Goal: Information Seeking & Learning: Understand process/instructions

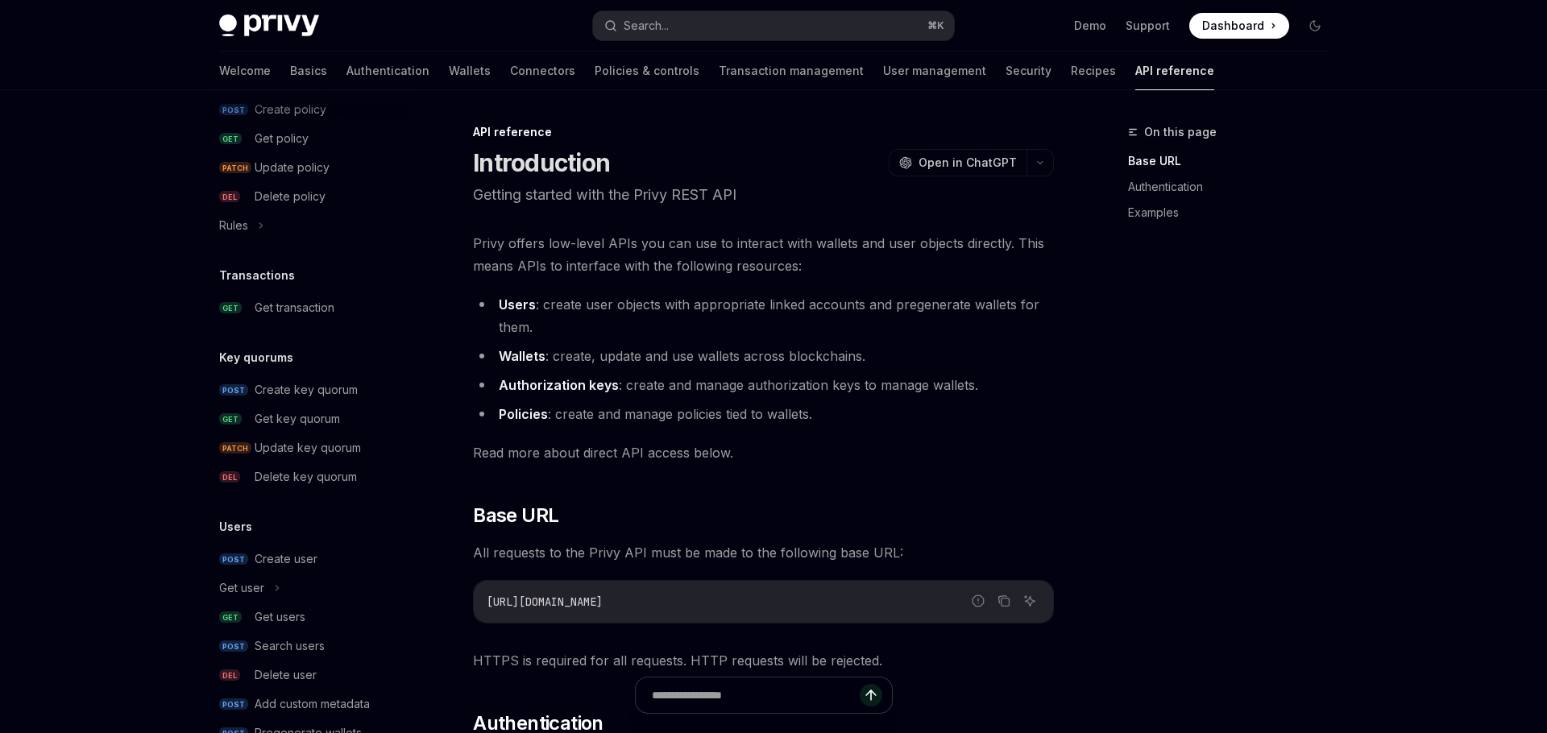
scroll to position [960, 0]
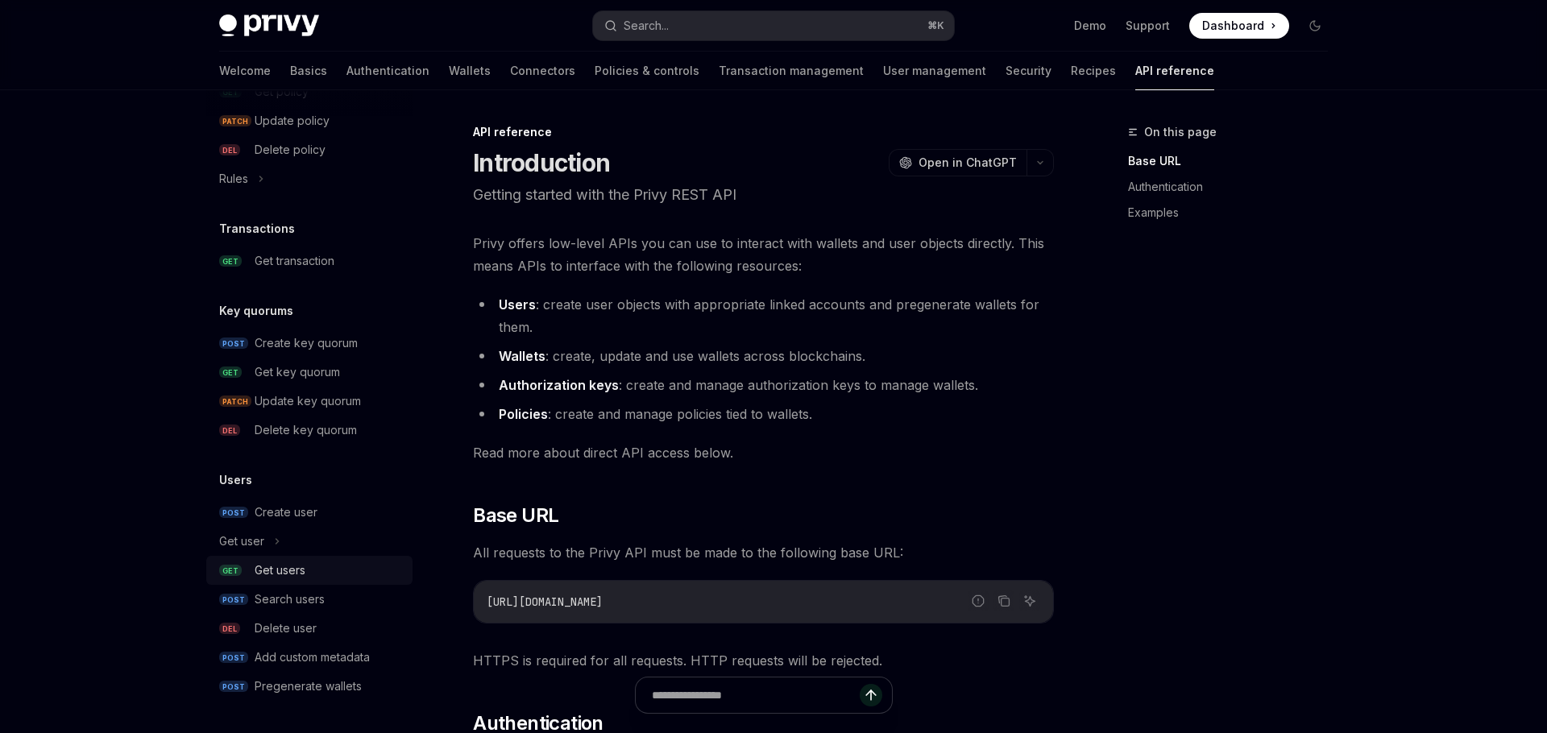
click at [290, 577] on div "Get users" at bounding box center [280, 570] width 51 height 19
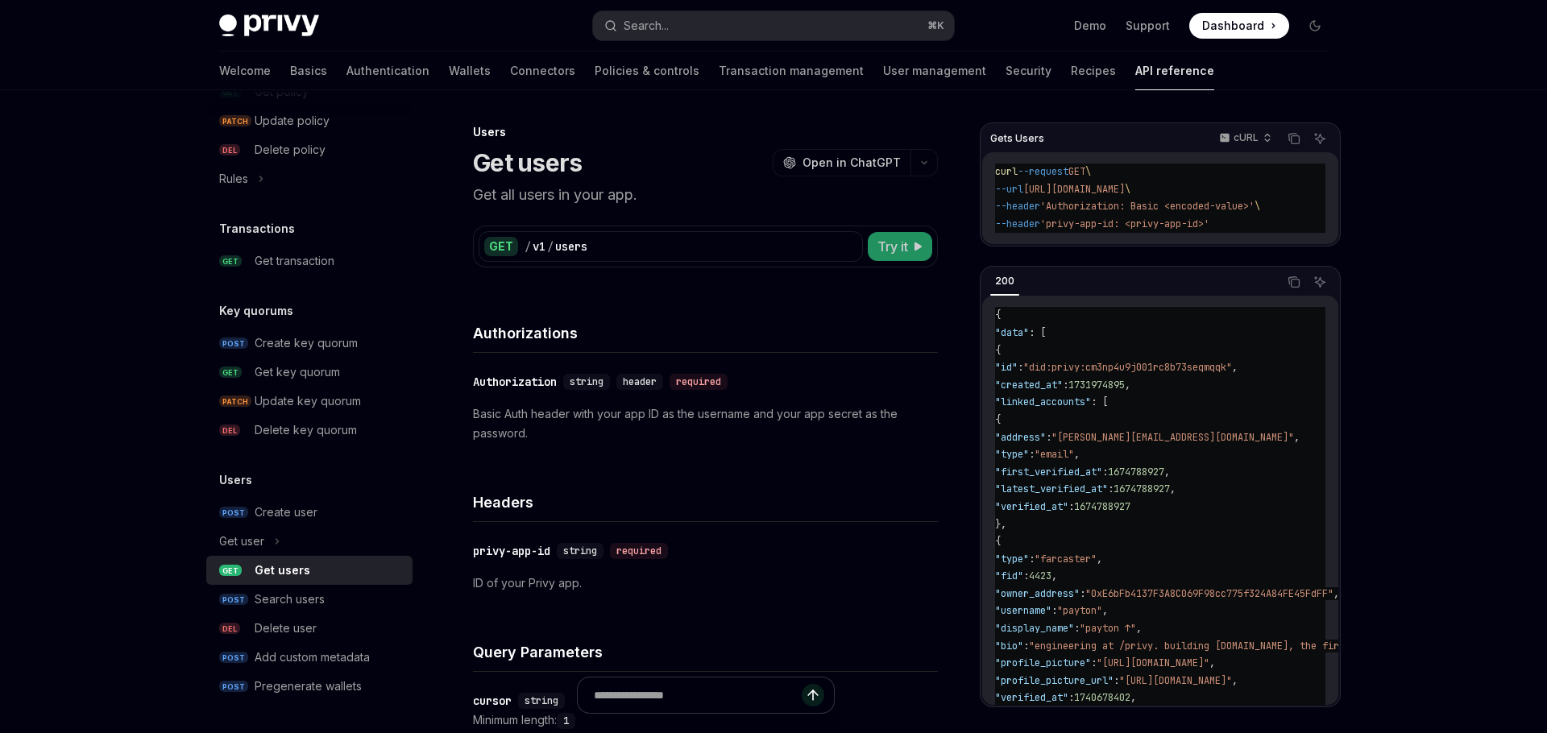
click at [890, 256] on button "Try it" at bounding box center [900, 246] width 64 height 29
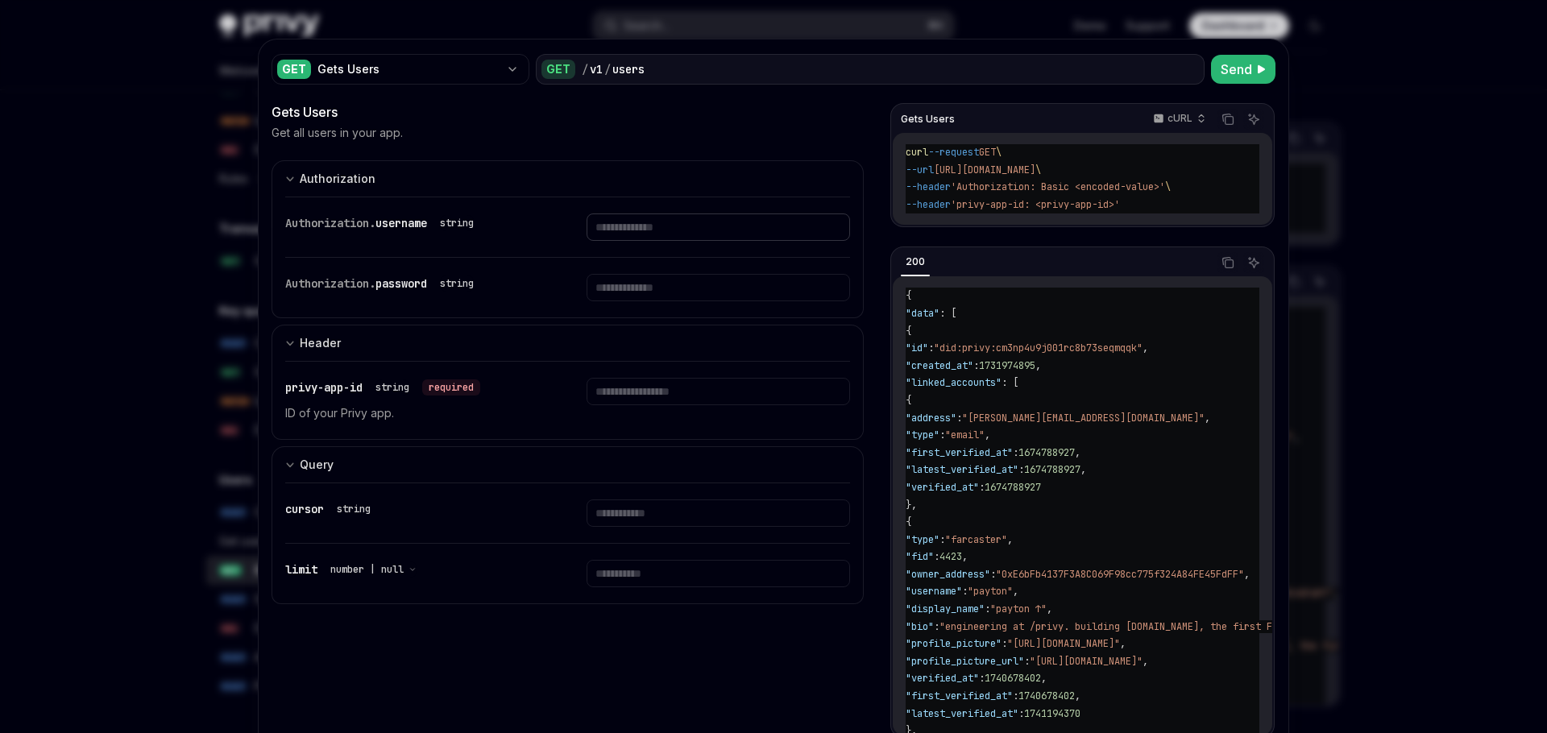
click at [703, 230] on input "text" at bounding box center [718, 227] width 263 height 27
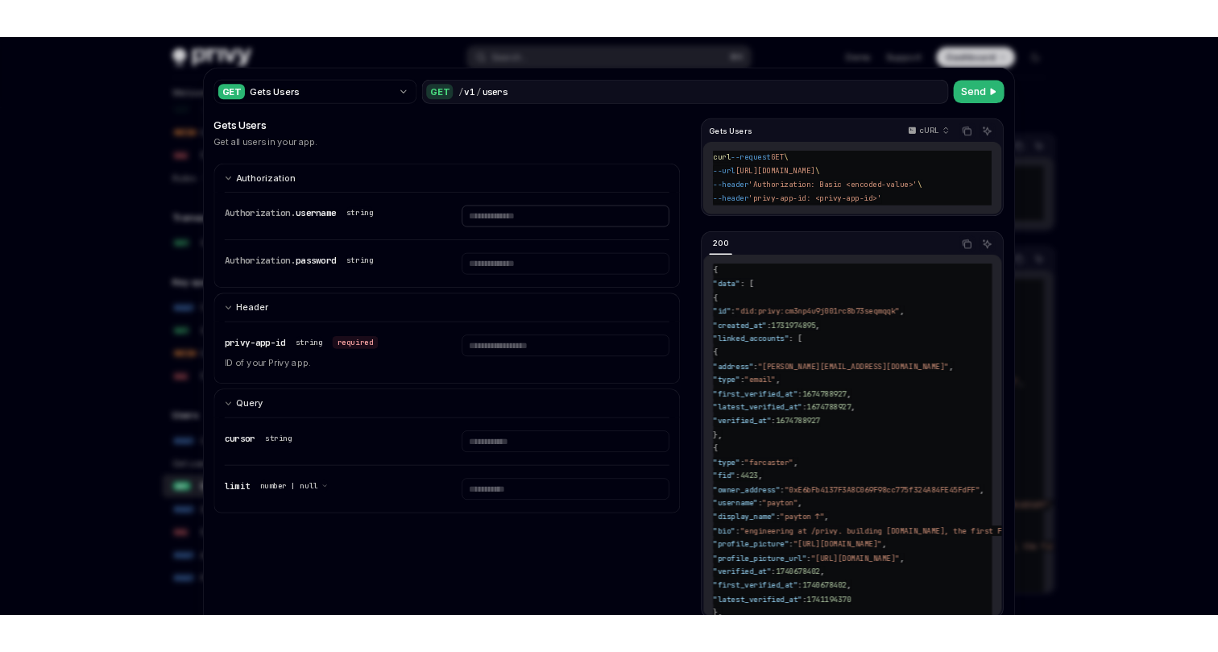
scroll to position [960, 0]
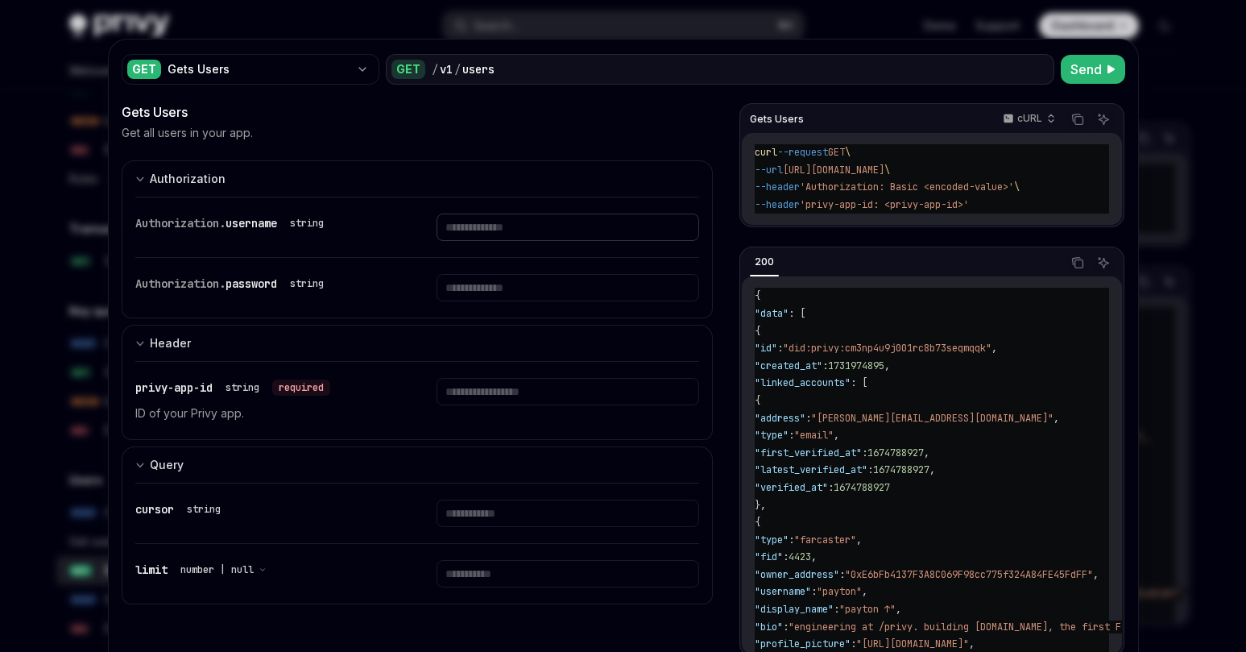
type textarea "*"
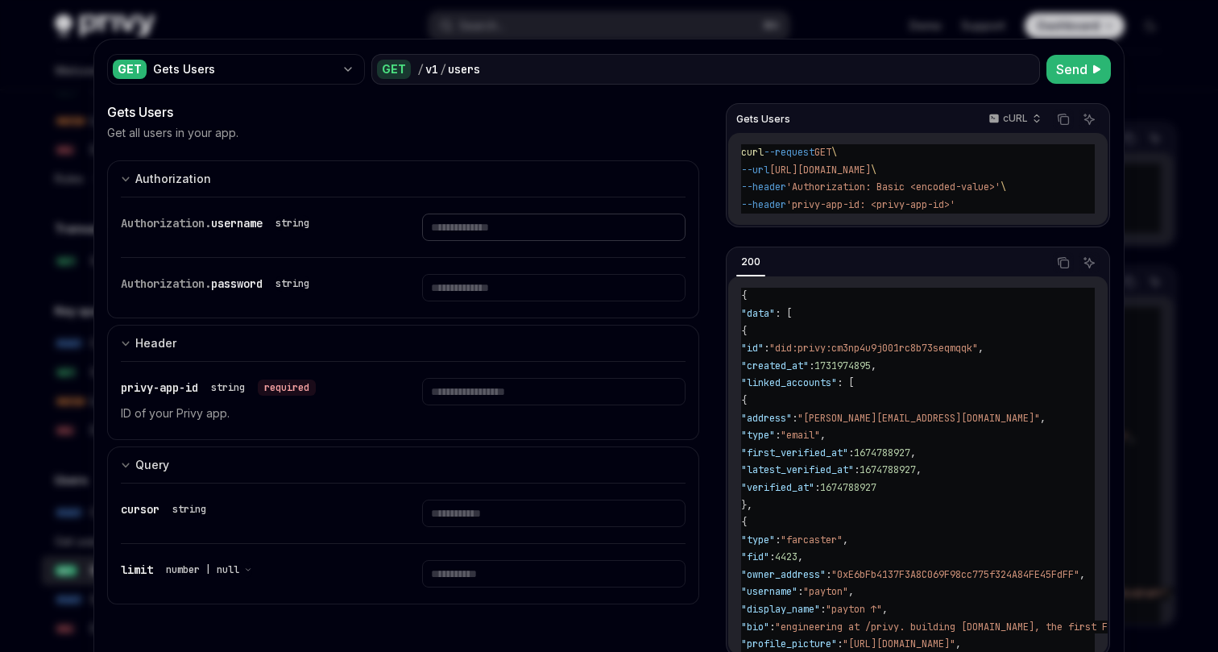
click at [559, 219] on input "text" at bounding box center [553, 227] width 263 height 27
paste input "**********"
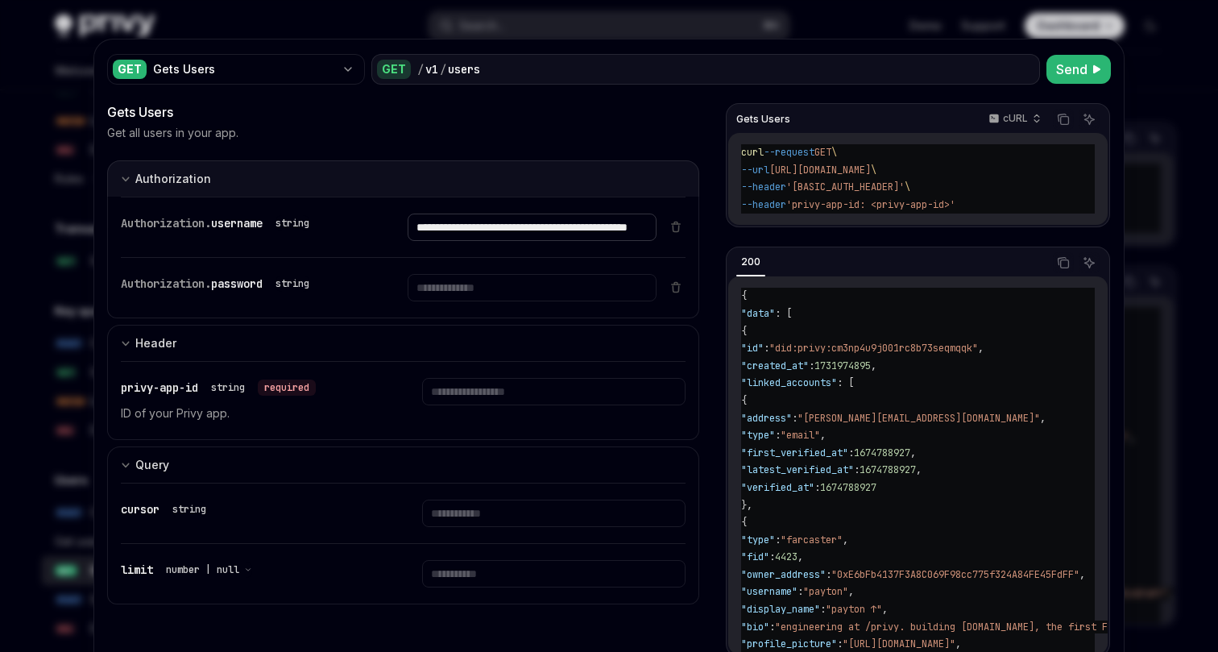
type input "**********"
click at [533, 172] on button "Authorization appSecretAuth" at bounding box center [403, 178] width 592 height 36
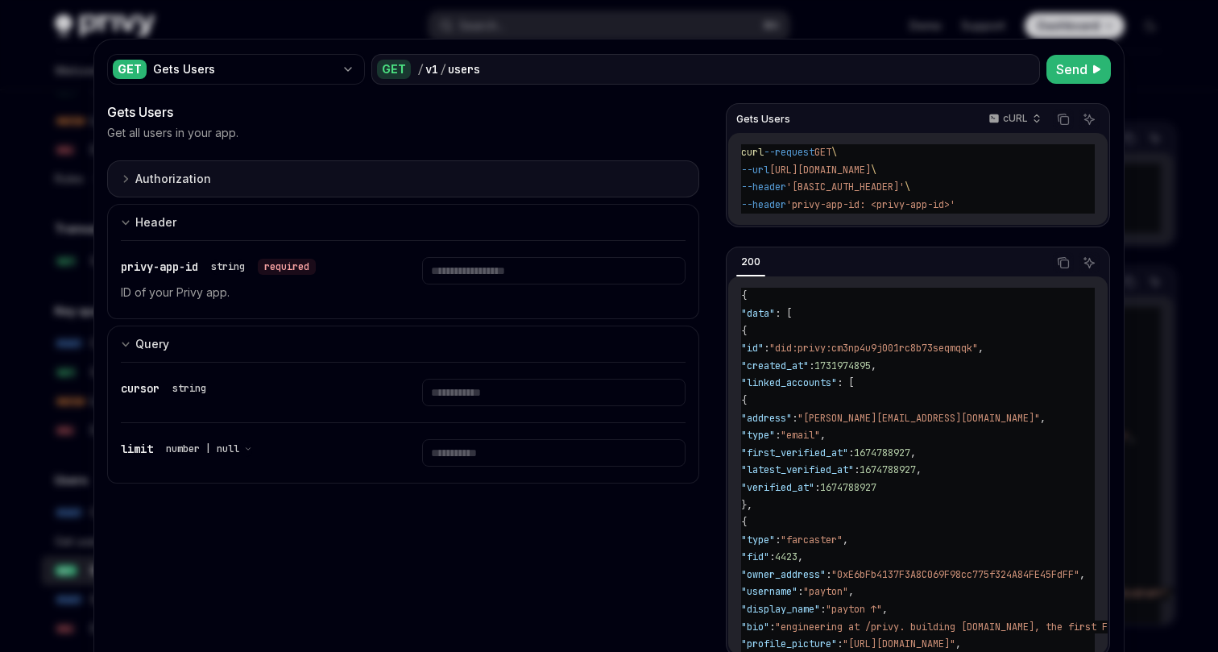
click at [206, 166] on button "Authorization appSecretAuth" at bounding box center [403, 178] width 592 height 37
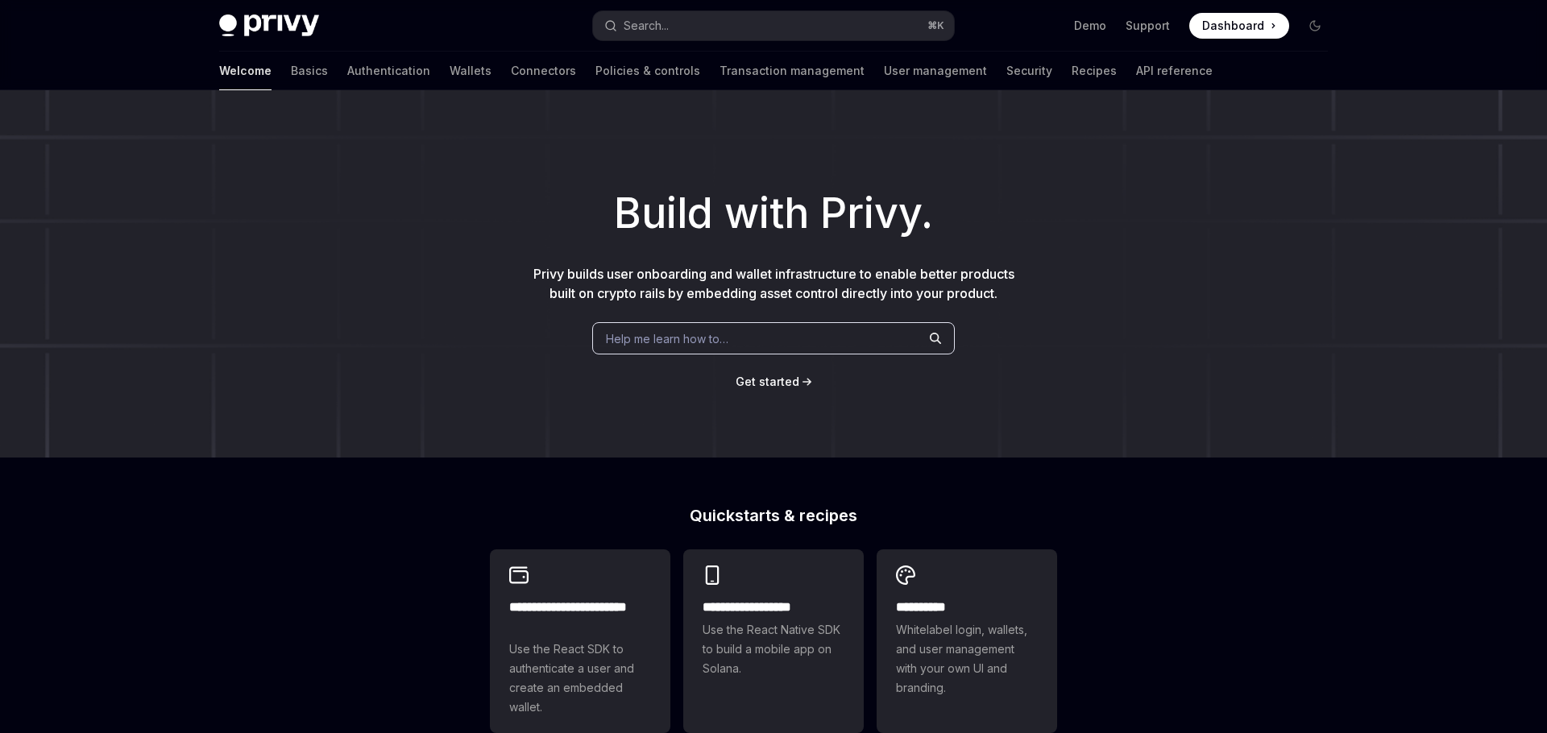
click at [1136, 55] on link "API reference" at bounding box center [1174, 71] width 77 height 39
type textarea "*"
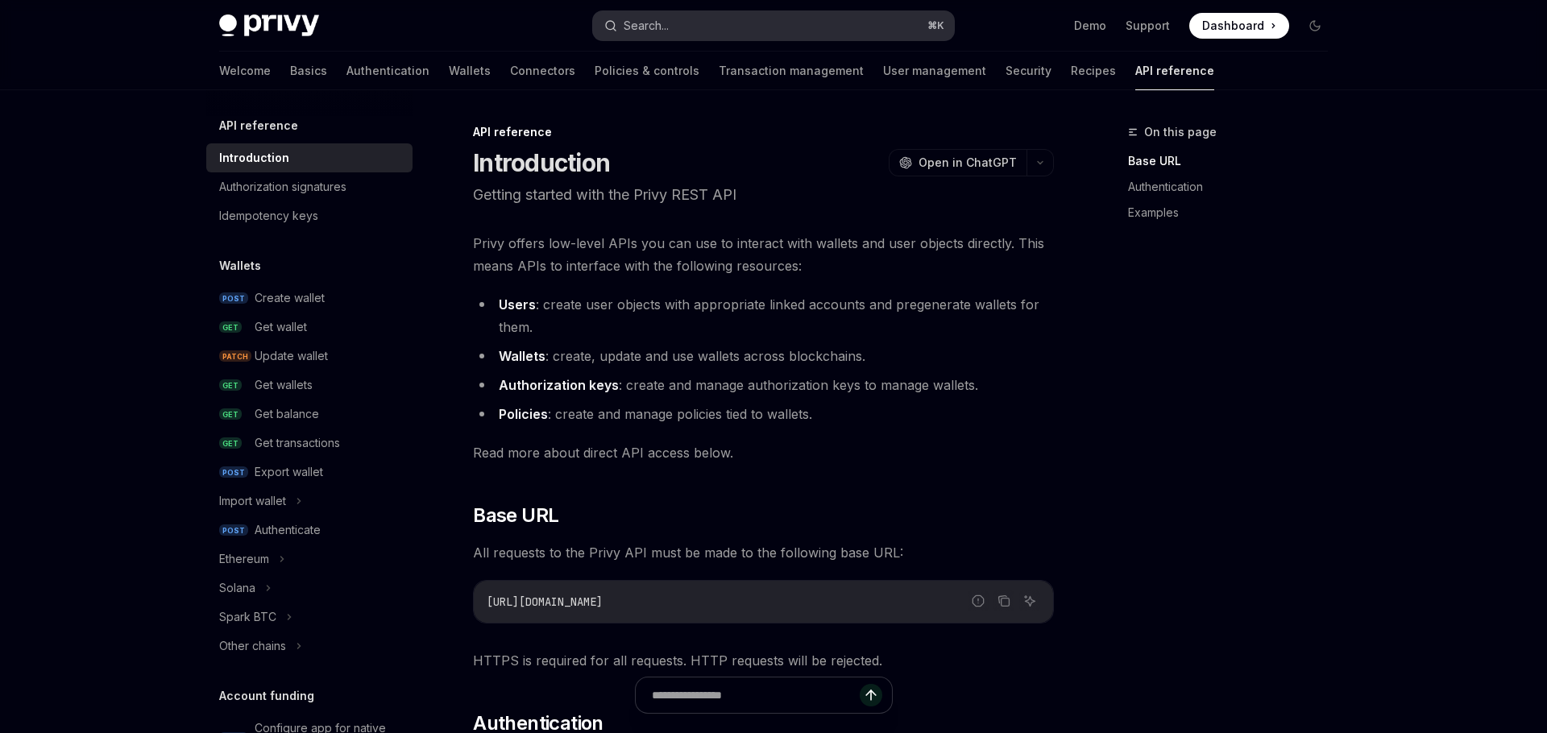
click at [680, 28] on button "Search... ⌘ K" at bounding box center [773, 25] width 361 height 29
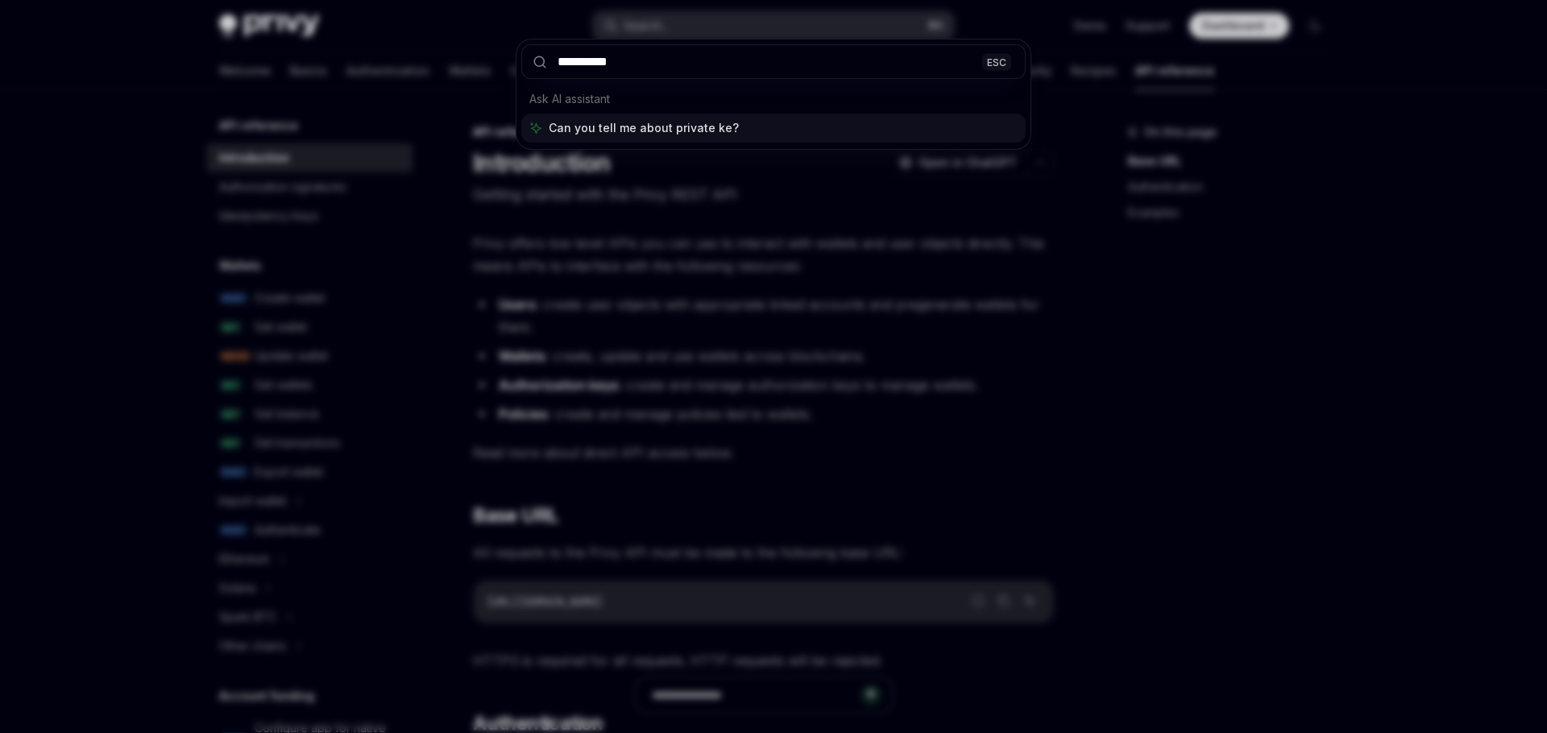
type input "**********"
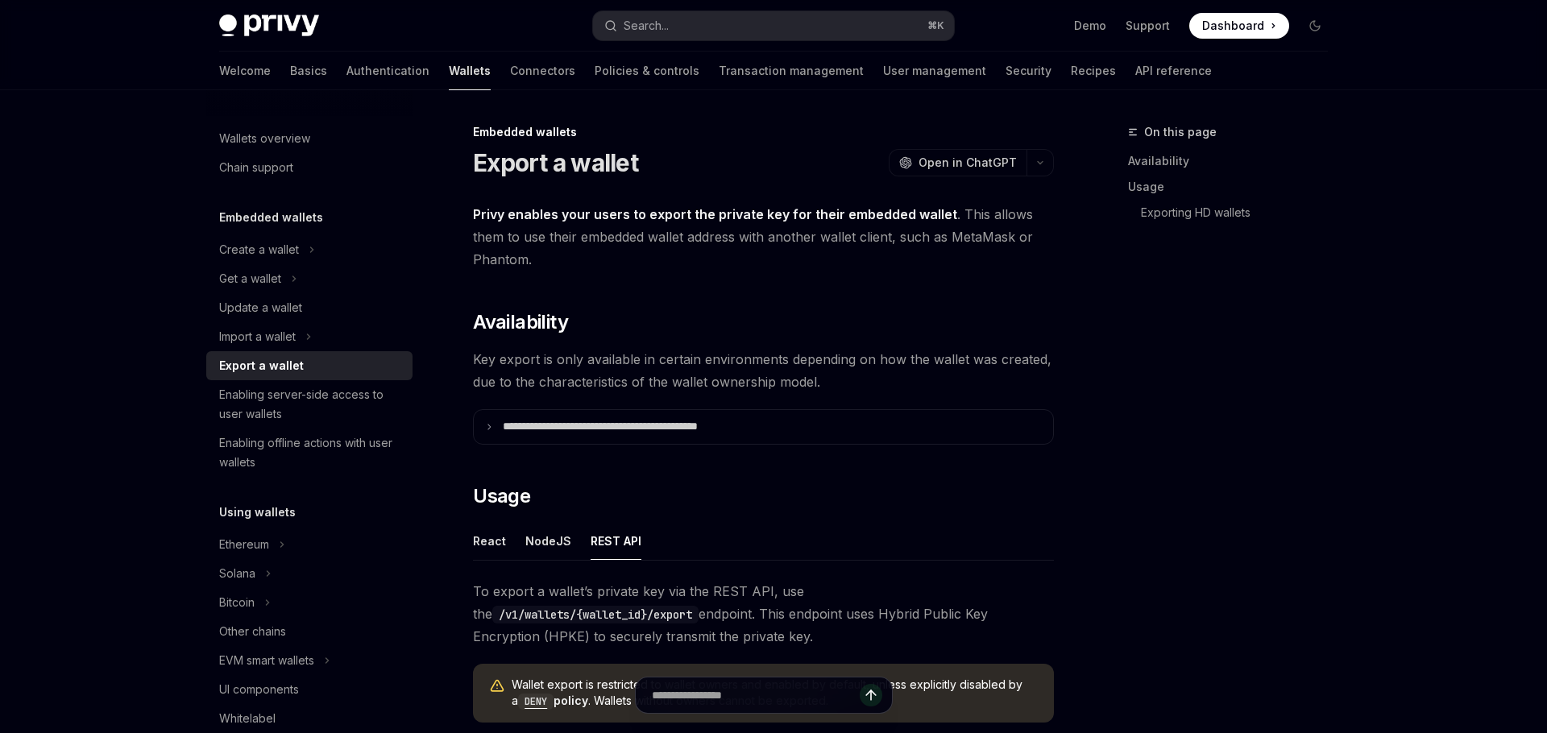
scroll to position [416, 0]
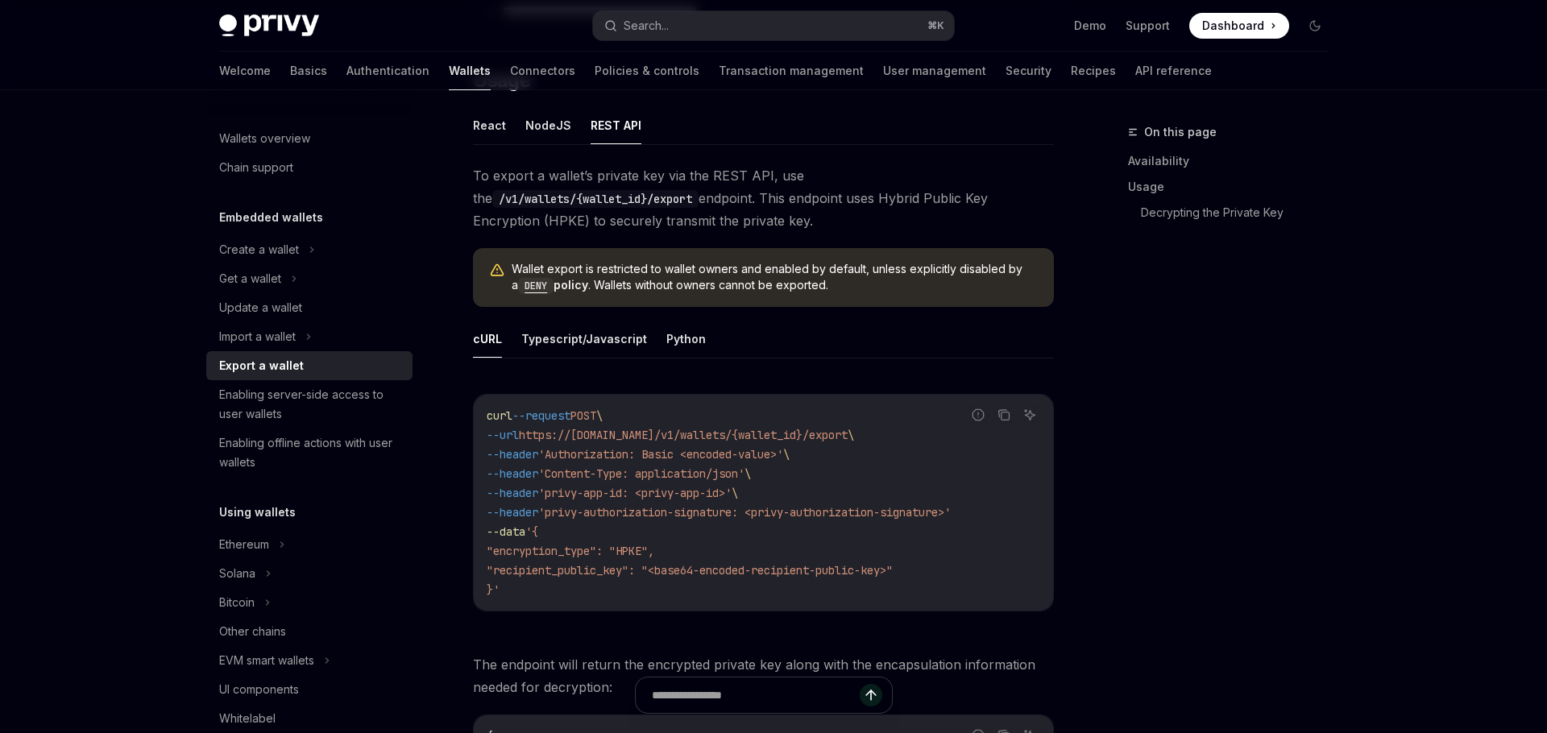
click at [716, 582] on code "curl --request POST \ --url https://[DOMAIN_NAME]/v1/wallets/{wallet_id}/export…" at bounding box center [764, 502] width 554 height 193
click at [619, 332] on button "Typescript/Javascript" at bounding box center [584, 339] width 126 height 38
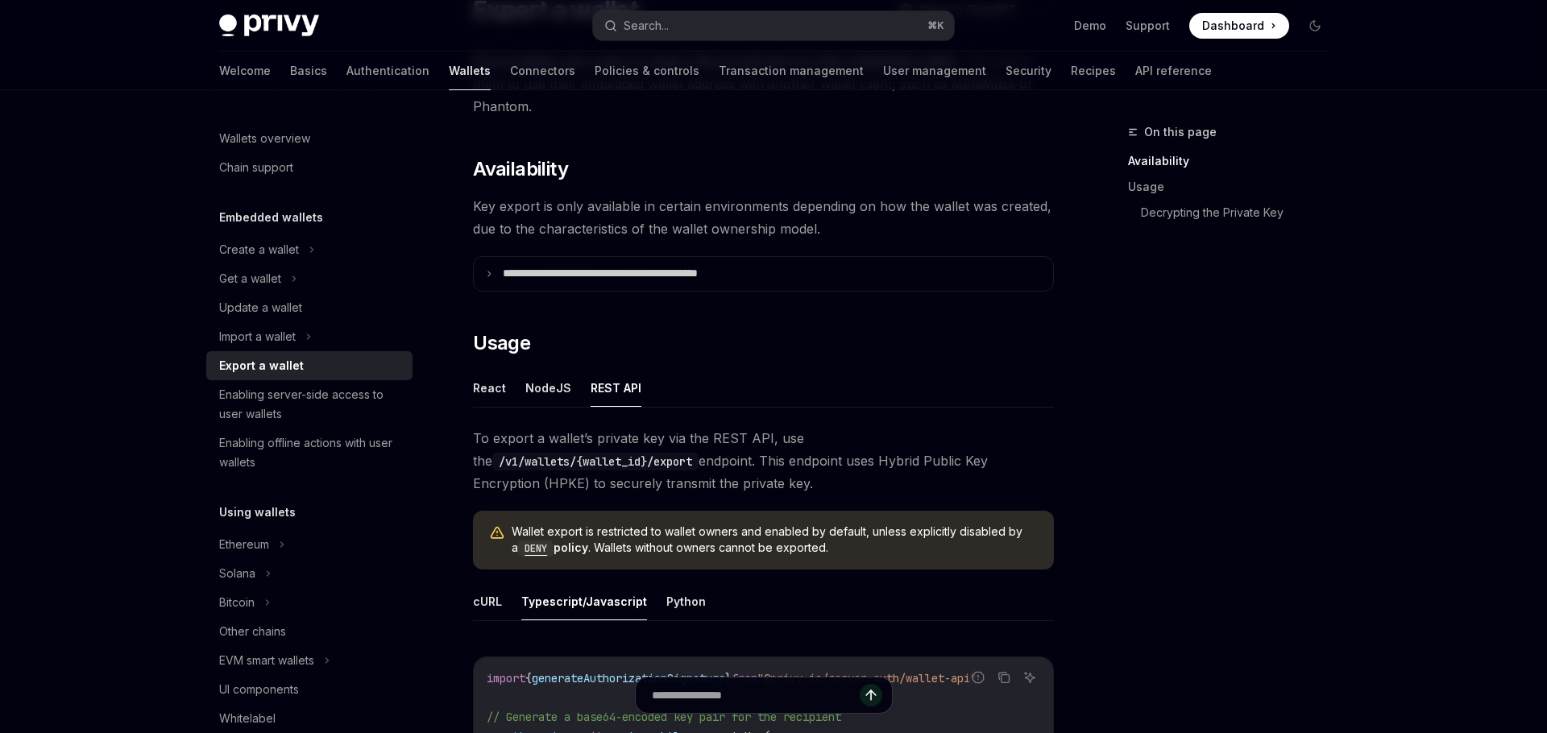
scroll to position [297, 0]
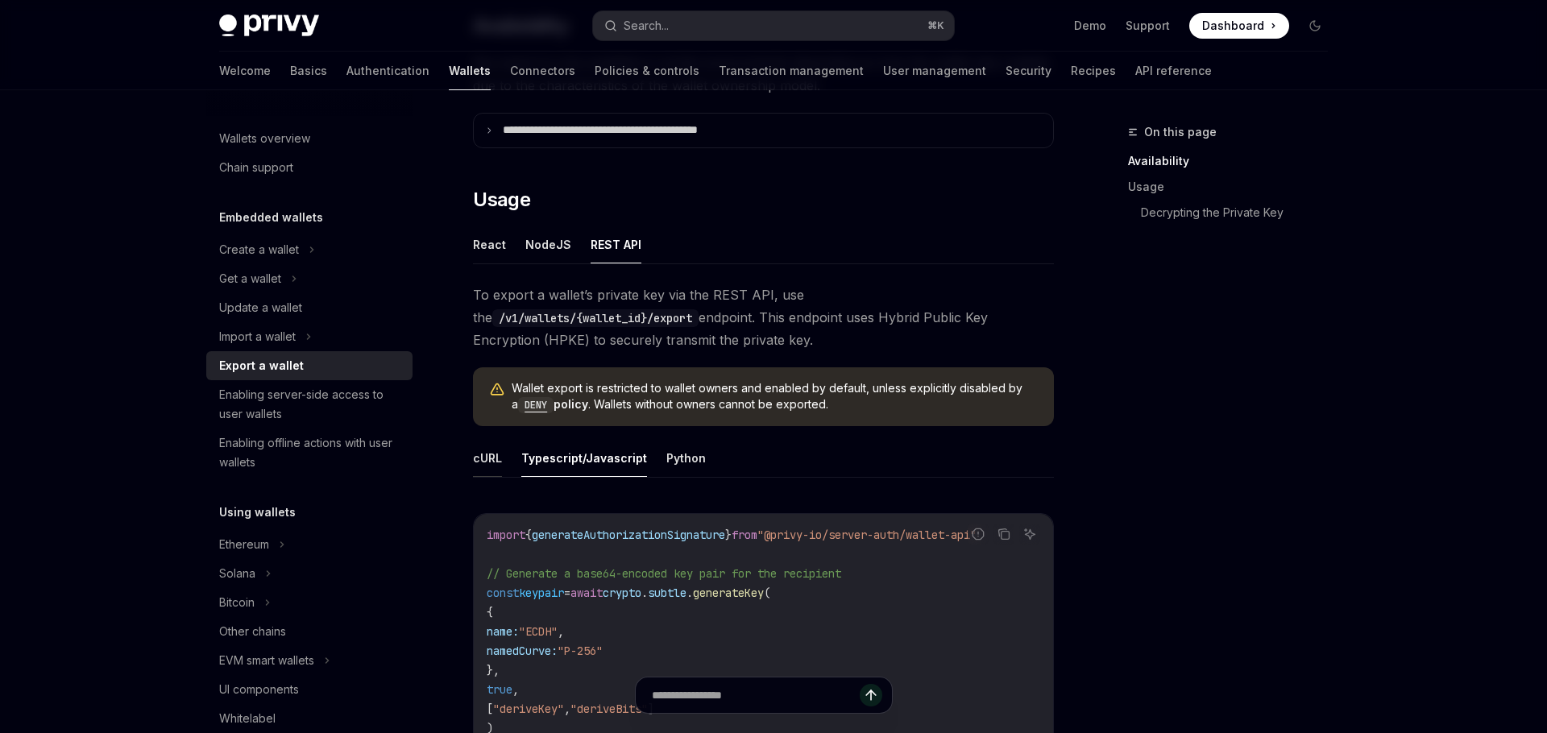
click at [488, 462] on button "cURL" at bounding box center [487, 458] width 29 height 38
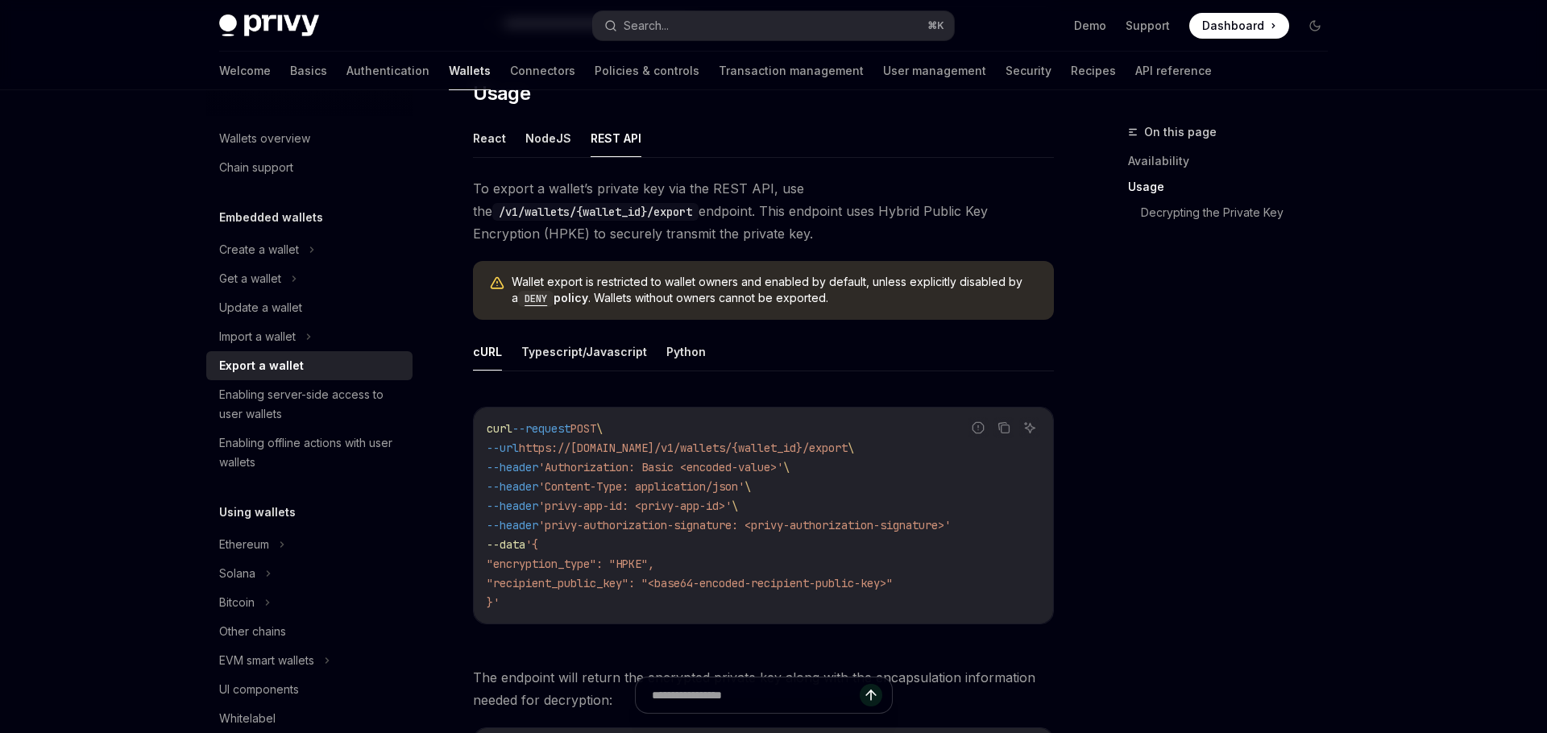
scroll to position [411, 0]
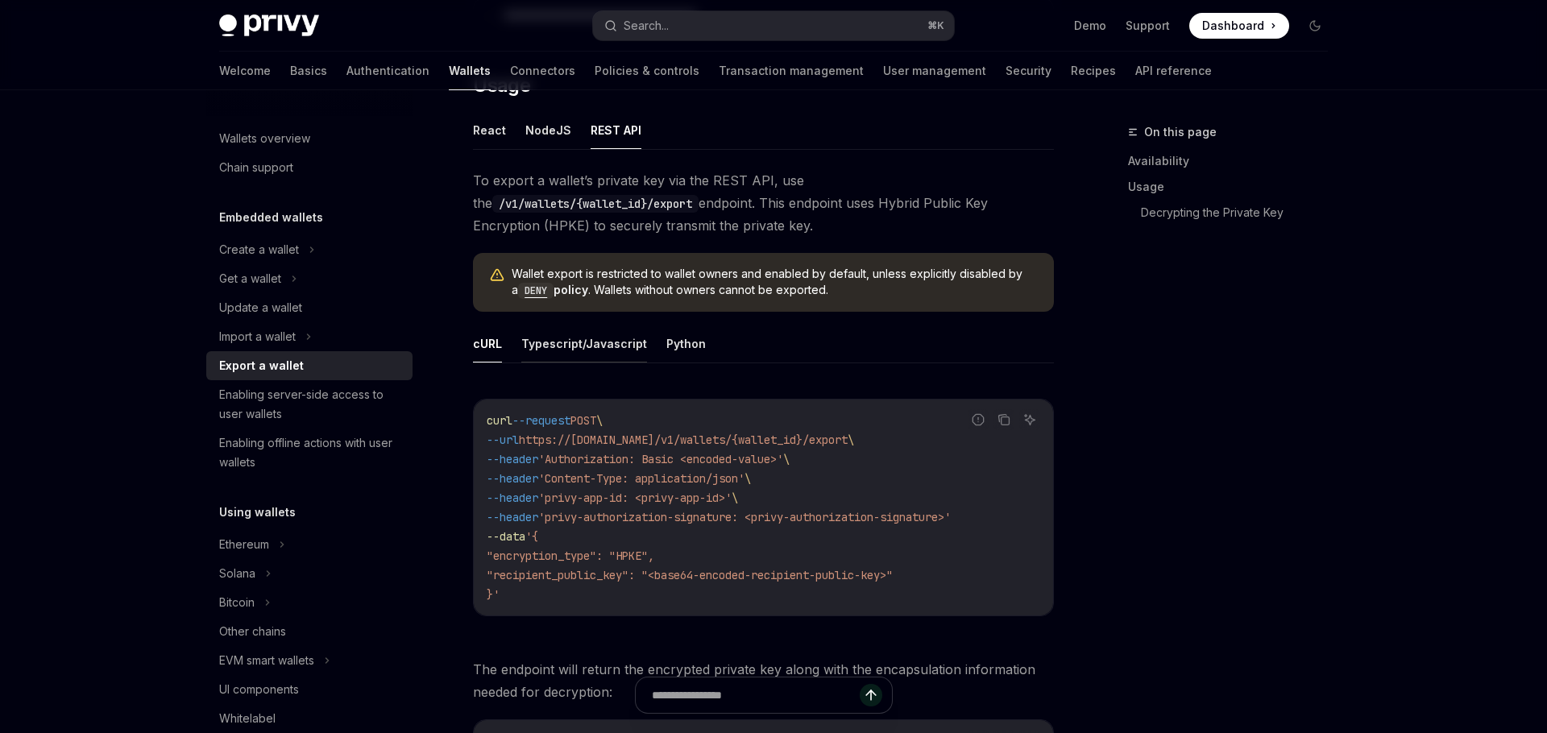
click at [583, 352] on button "Typescript/Javascript" at bounding box center [584, 344] width 126 height 38
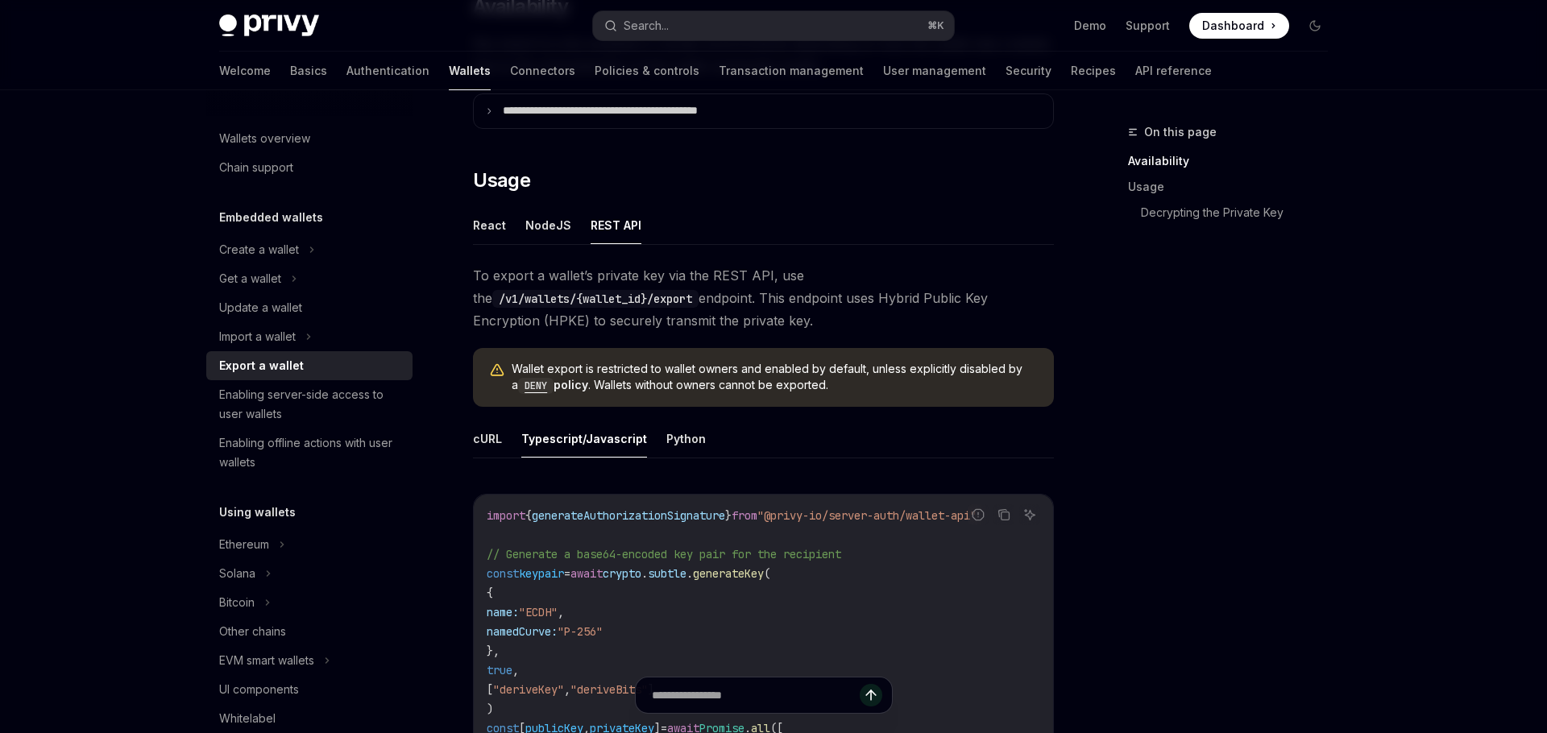
scroll to position [315, 0]
click at [550, 228] on button "NodeJS" at bounding box center [548, 226] width 46 height 38
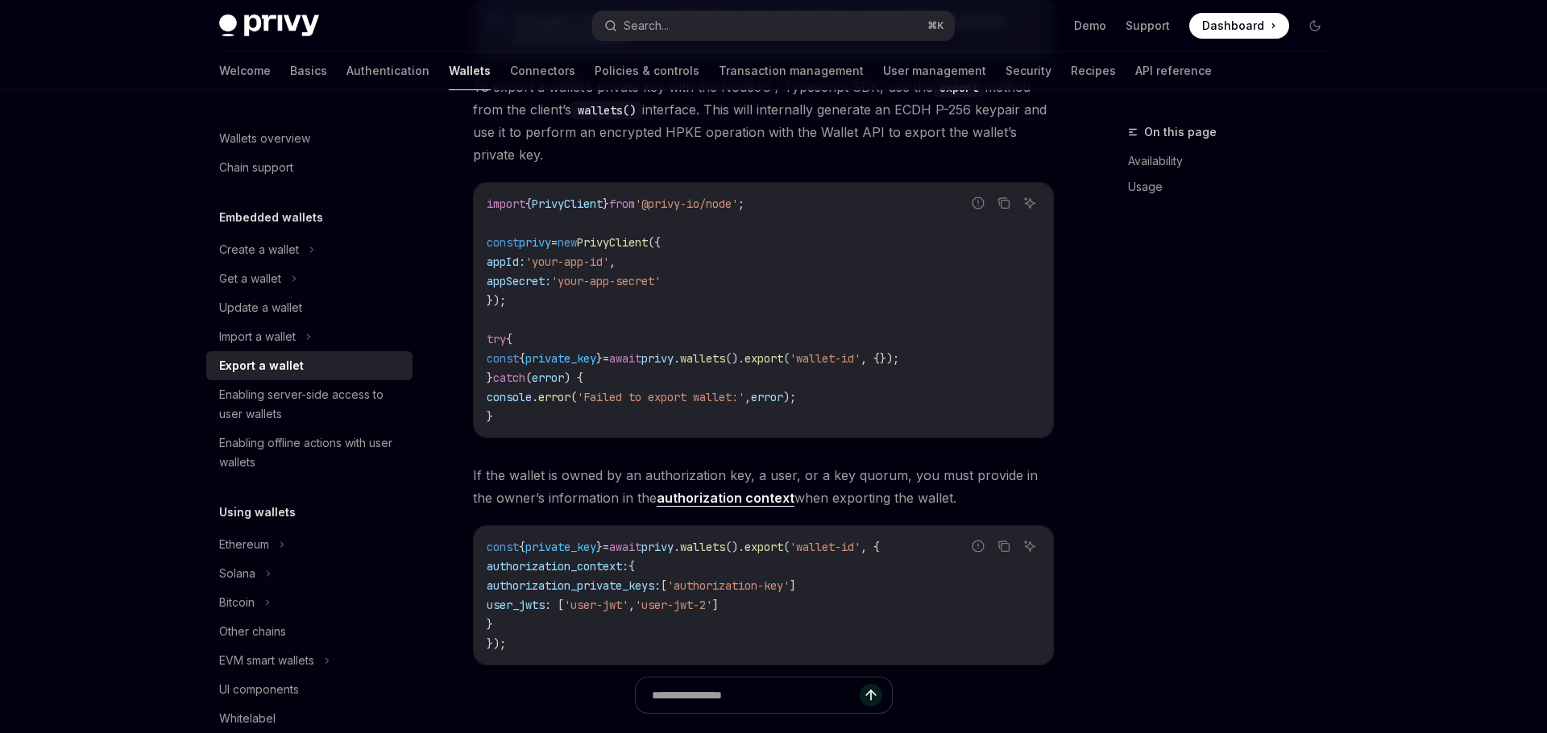
scroll to position [598, 0]
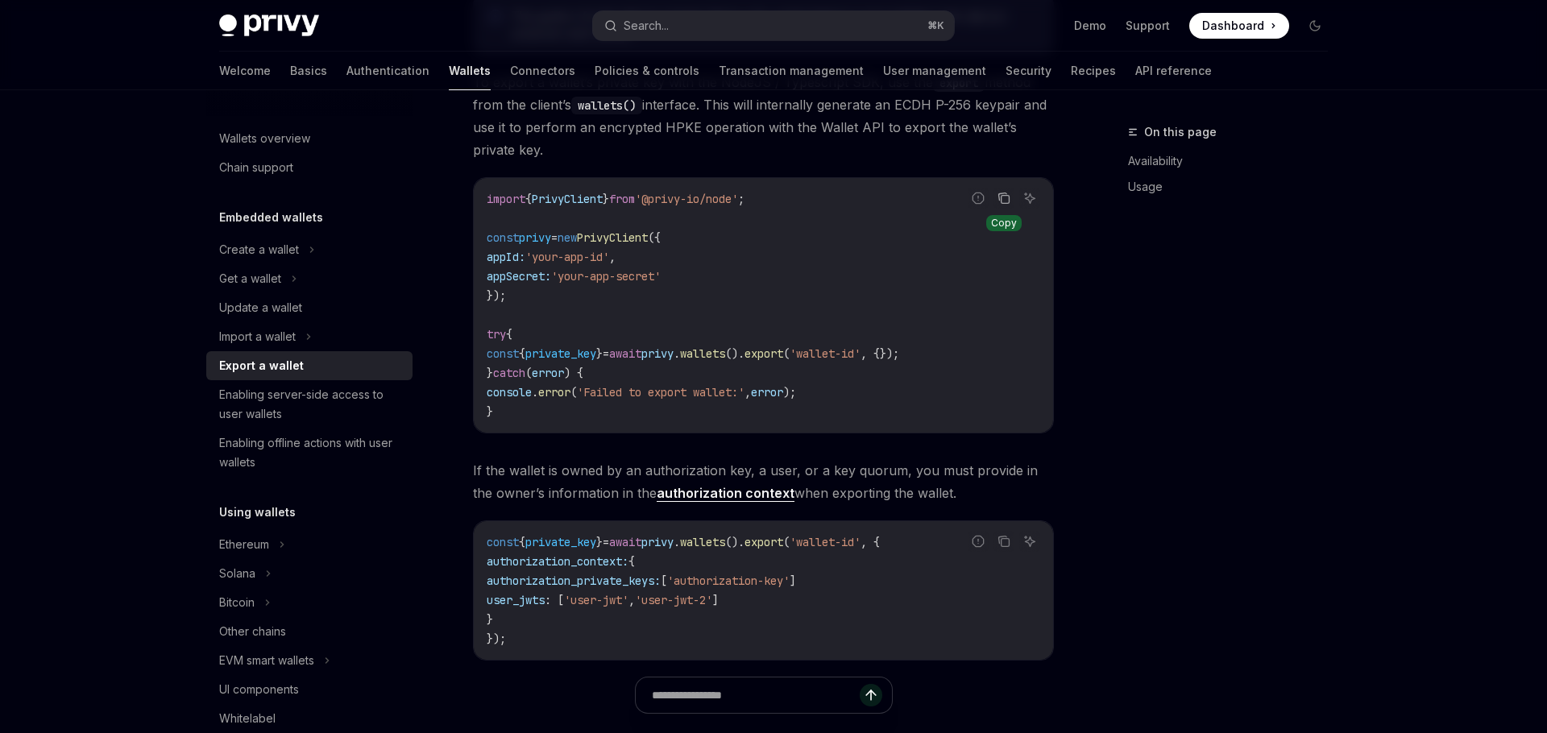
click at [1004, 197] on icon "Copy the contents from the code block" at bounding box center [1003, 198] width 13 height 13
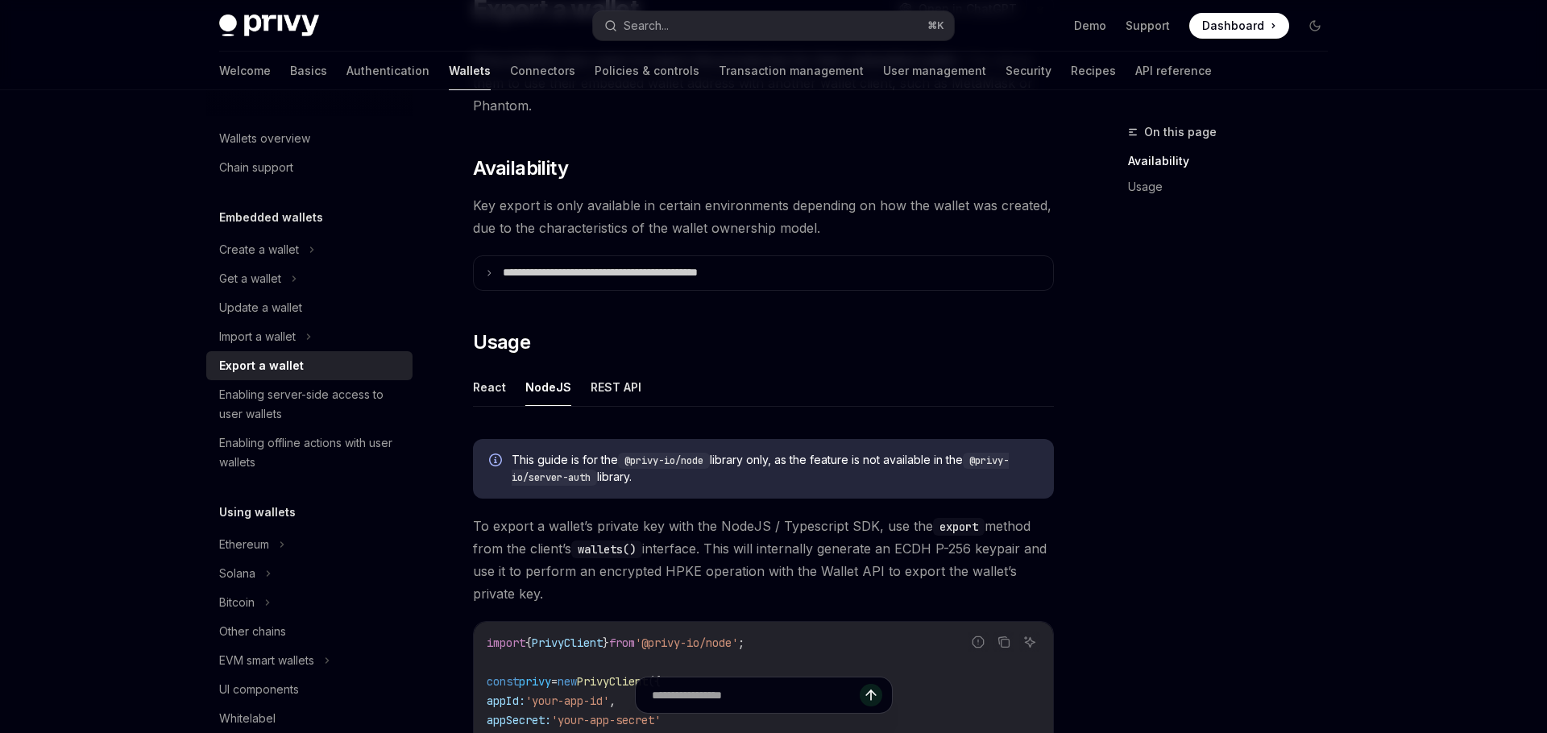
scroll to position [140, 0]
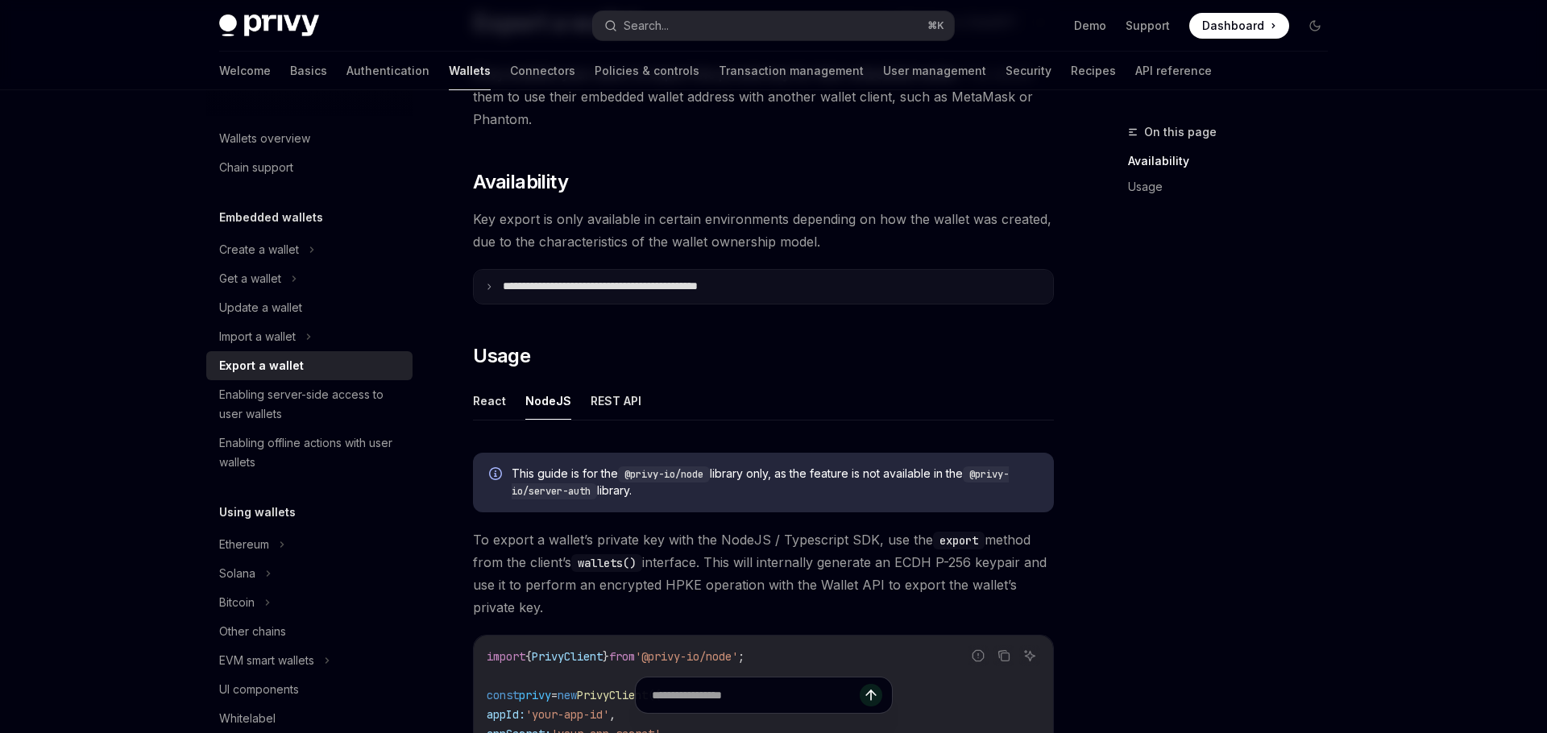
click at [736, 301] on summary "**********" at bounding box center [763, 287] width 579 height 34
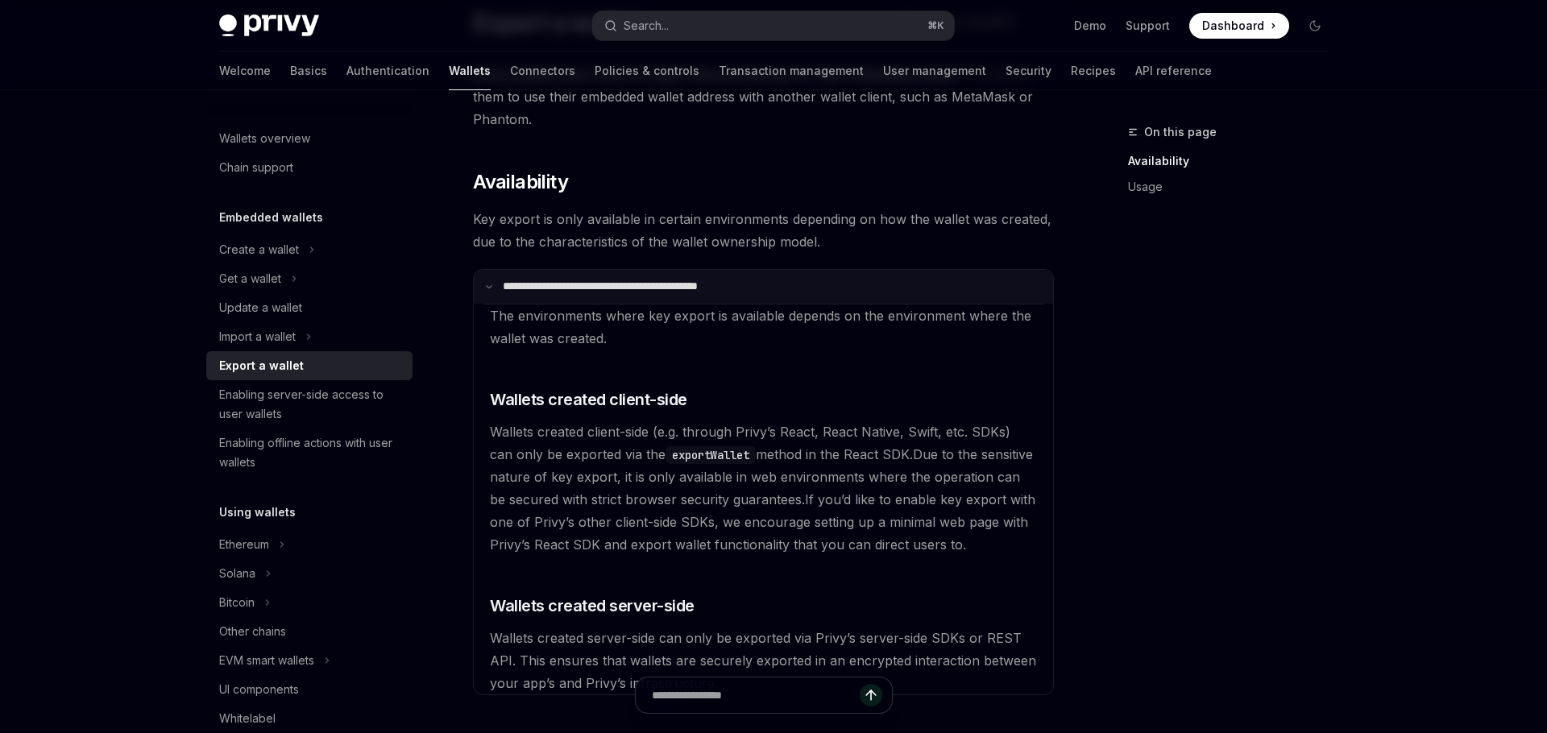
click at [736, 301] on summary "**********" at bounding box center [763, 287] width 579 height 34
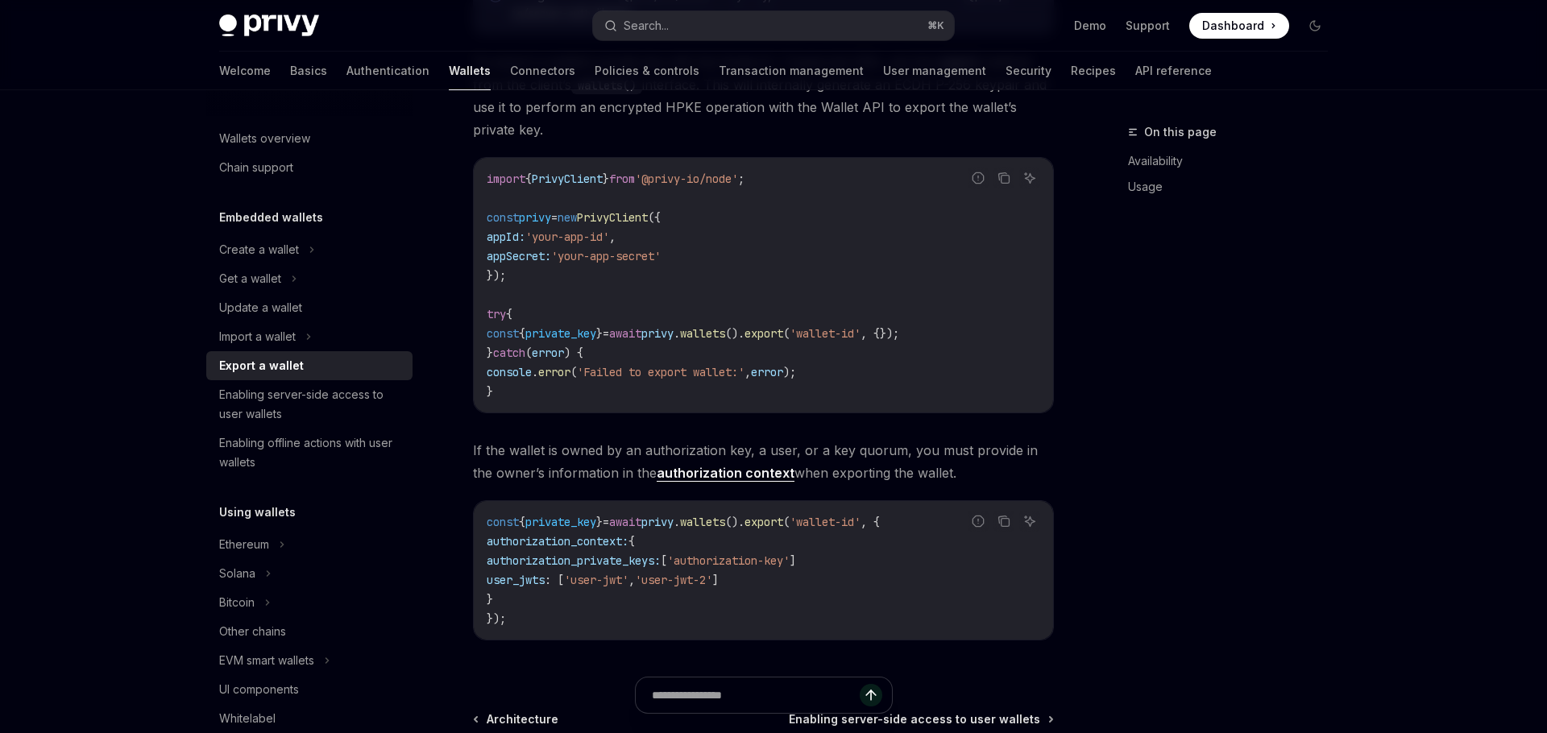
scroll to position [620, 0]
click at [750, 470] on link "authorization context" at bounding box center [726, 471] width 138 height 17
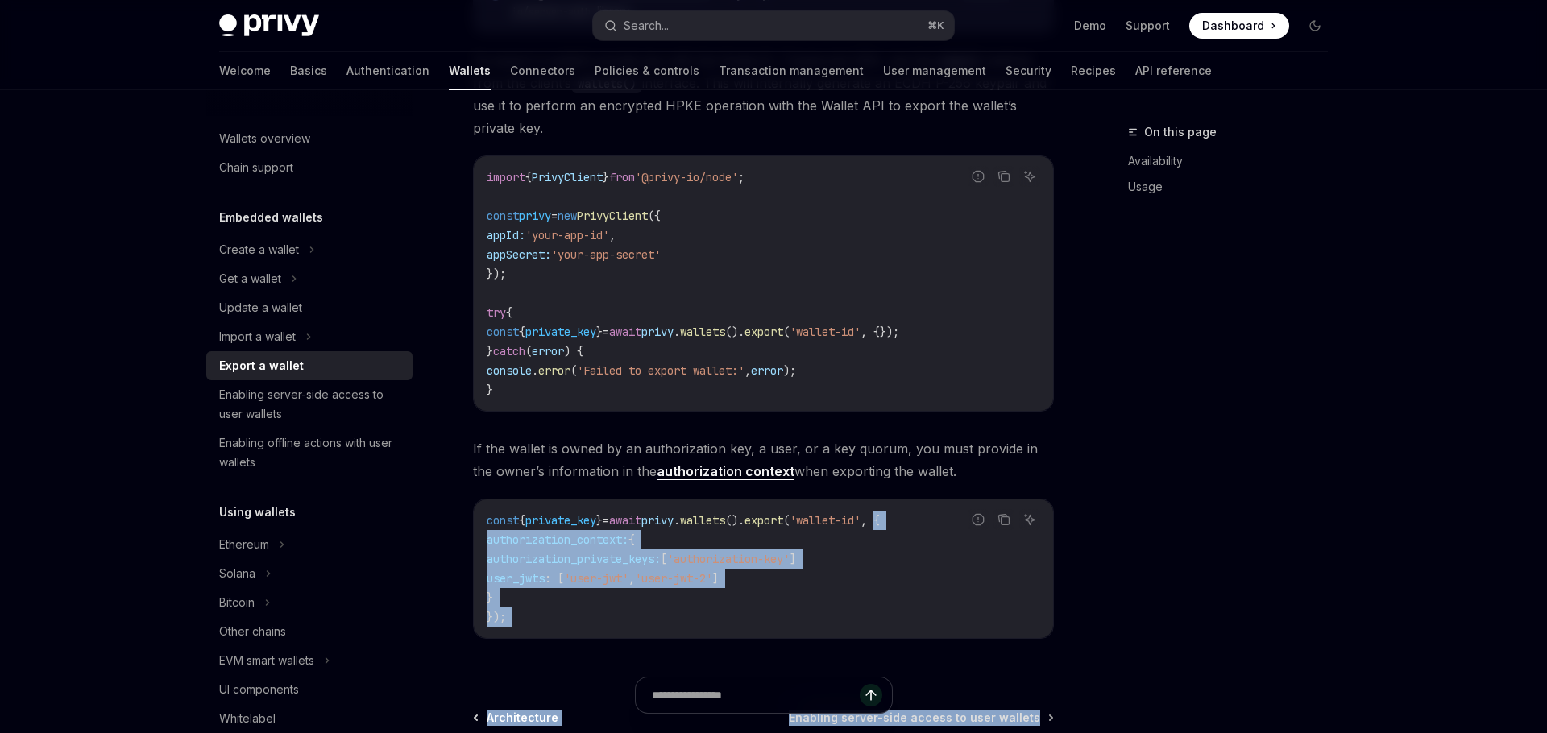
scroll to position [677, 0]
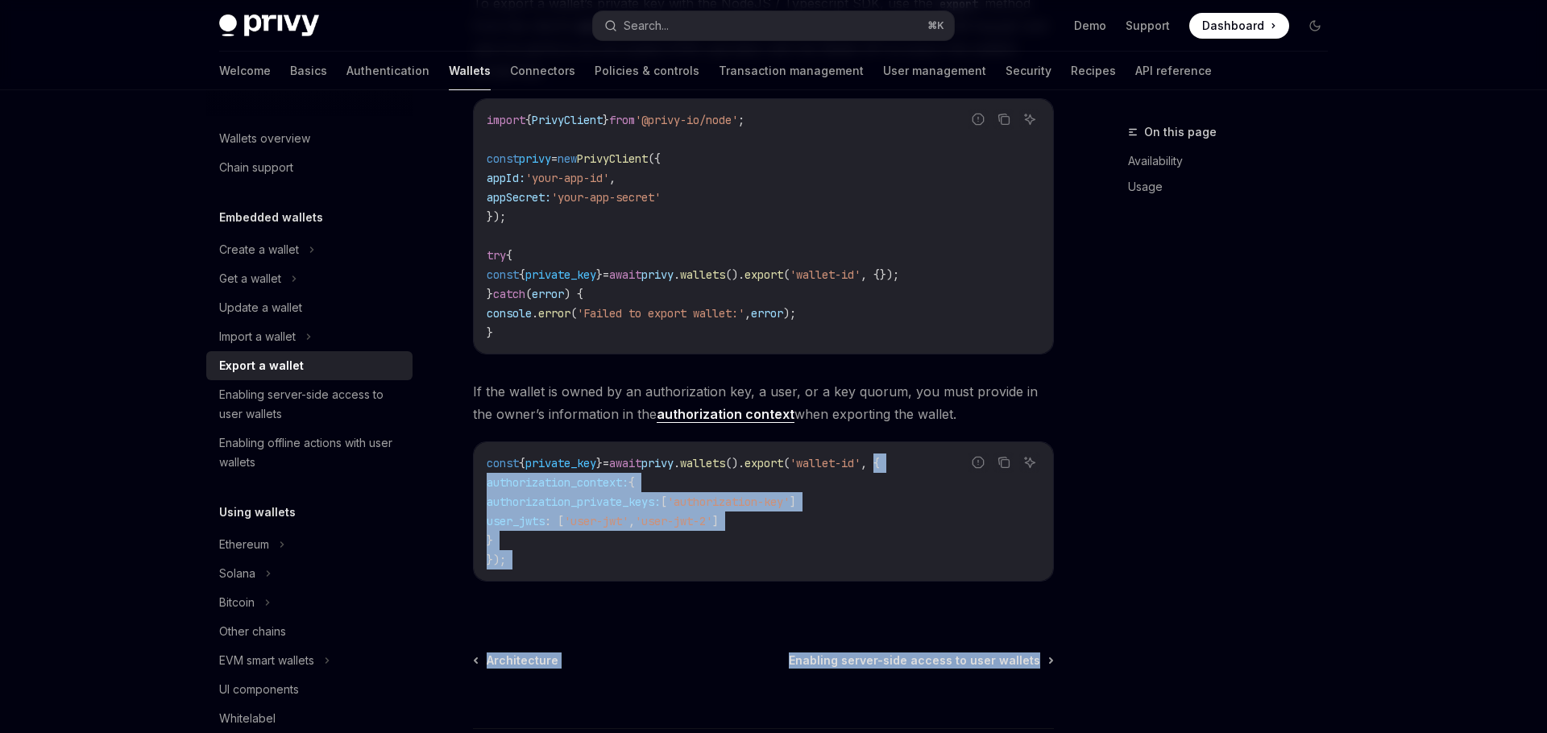
drag, startPoint x: 921, startPoint y: 520, endPoint x: 534, endPoint y: 541, distance: 387.3
click at [534, 541] on code "const { private_key } = await privy . wallets (). export ( 'wallet-id' , { auth…" at bounding box center [764, 512] width 554 height 116
copy code "{ authorization_context: { authorization_private_keys: [ 'authorization-key' ] …"
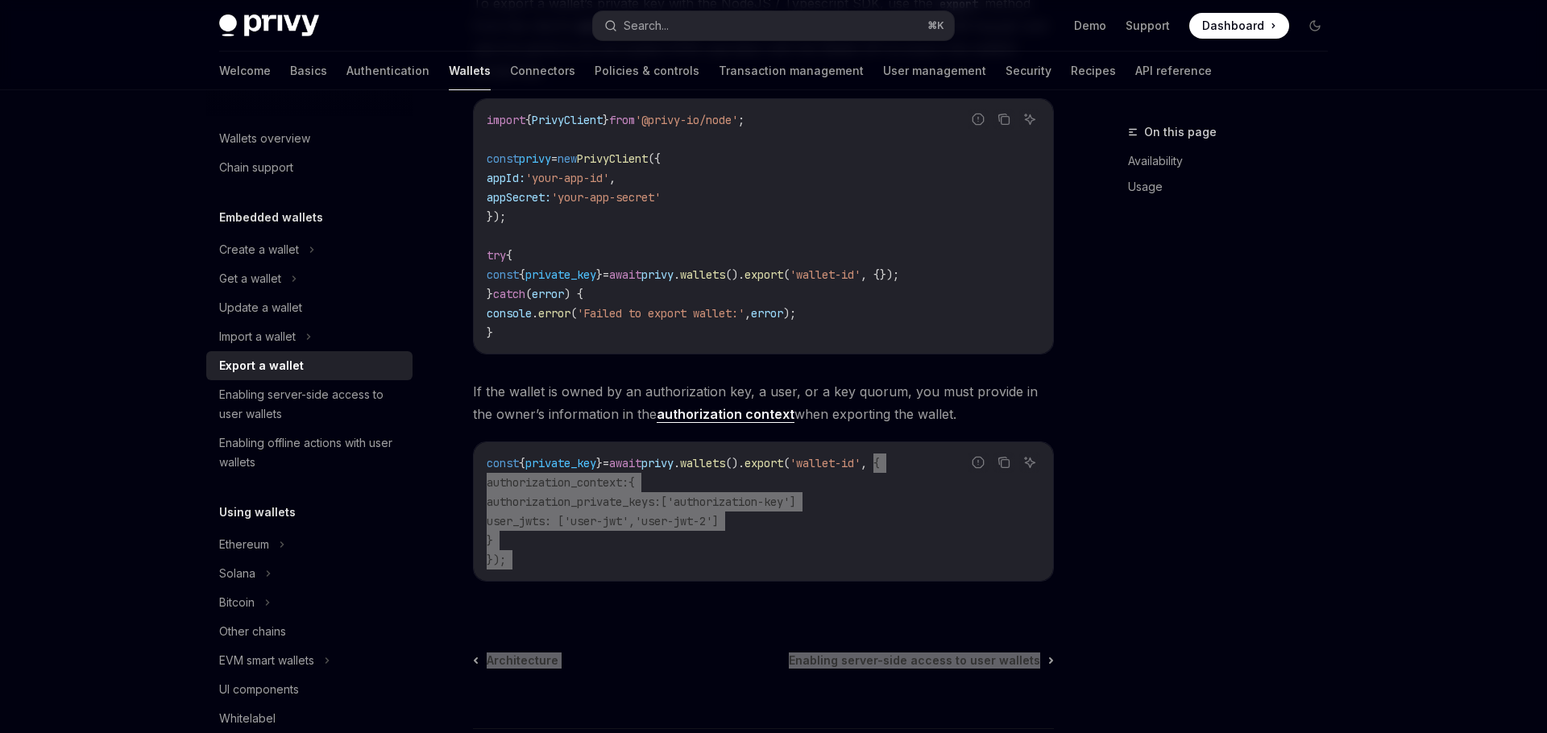
type textarea "*"
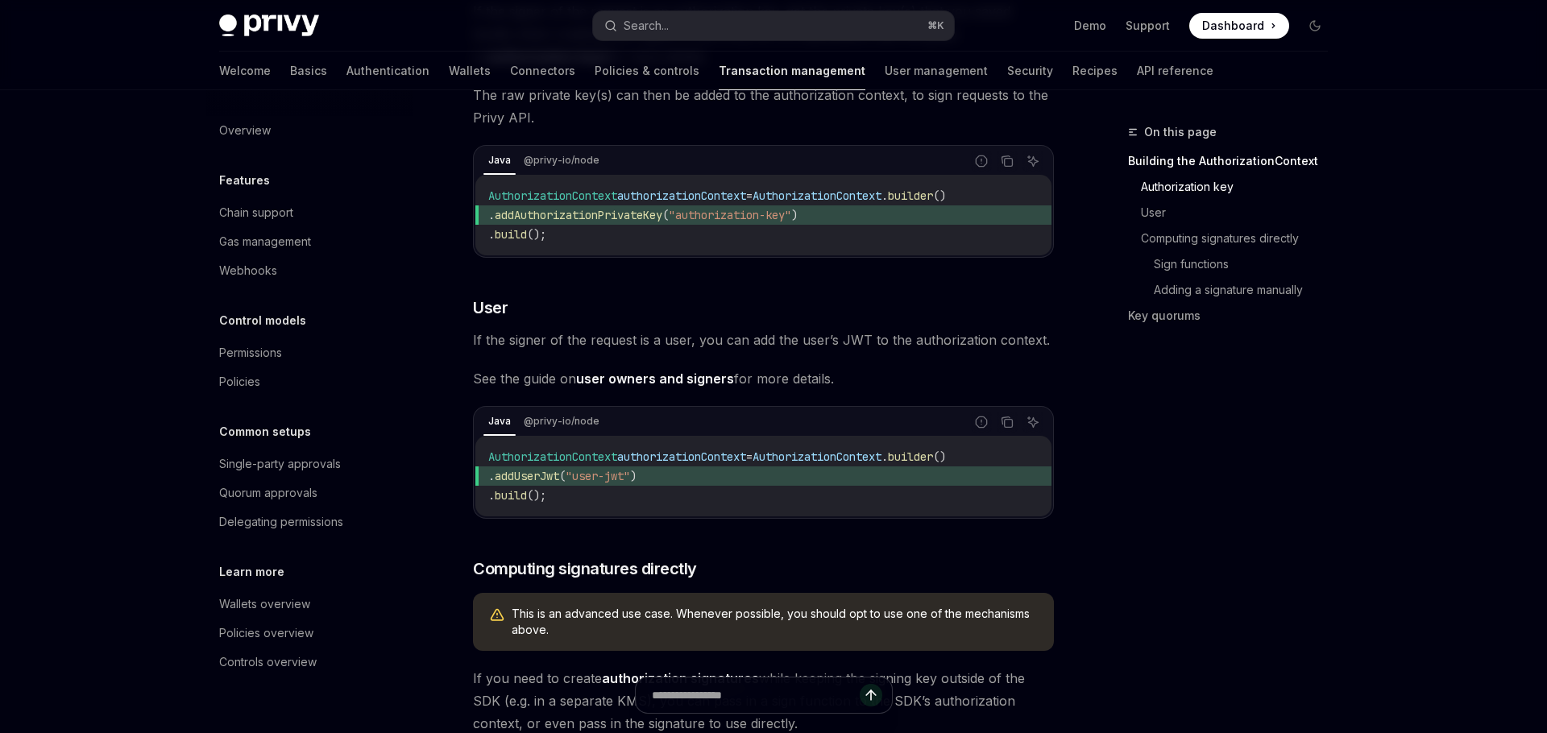
scroll to position [462, 0]
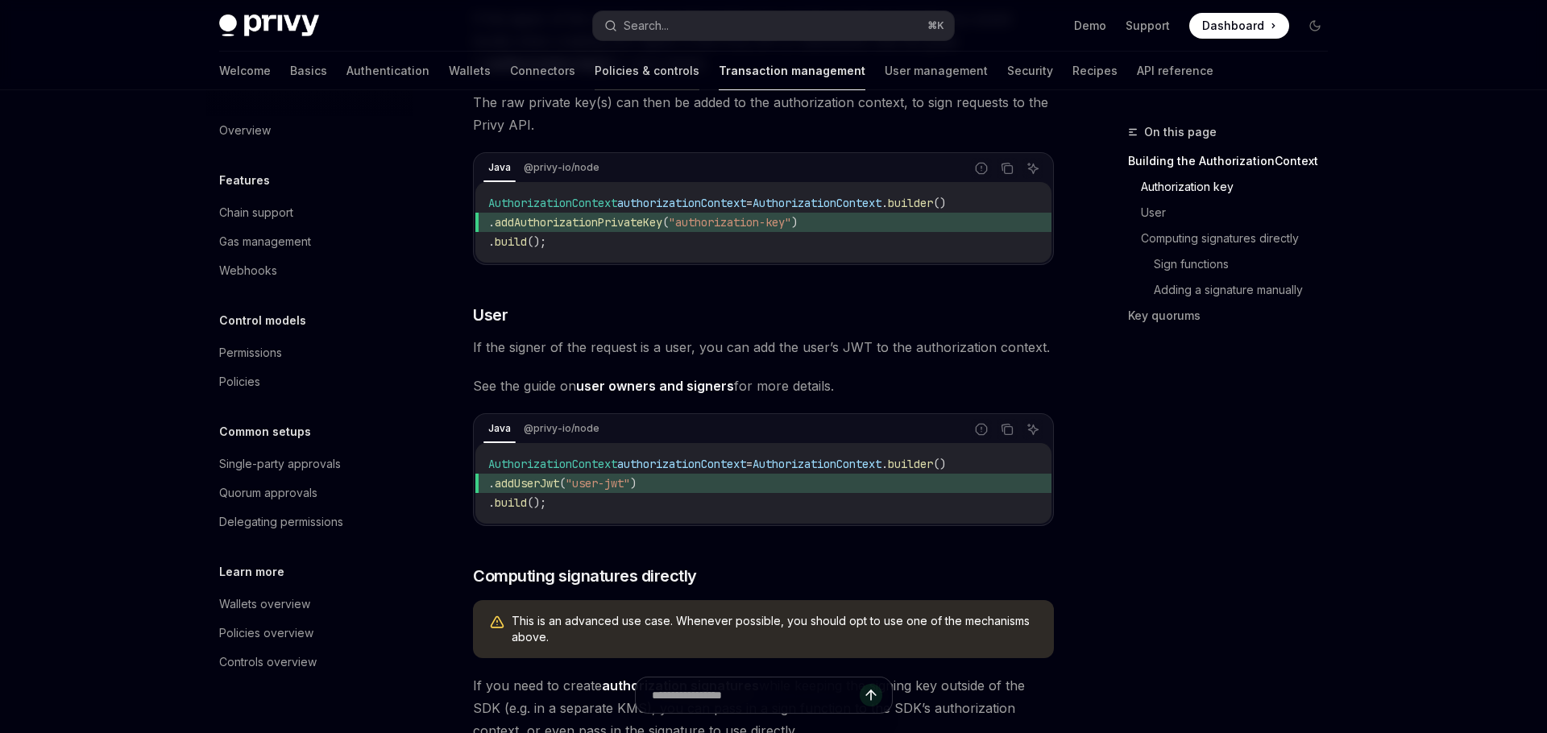
type textarea "*"
